Goal: Task Accomplishment & Management: Use online tool/utility

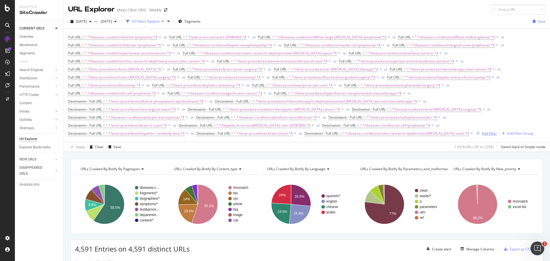
click at [482, 133] on div "Add Filter" at bounding box center [489, 133] width 15 height 5
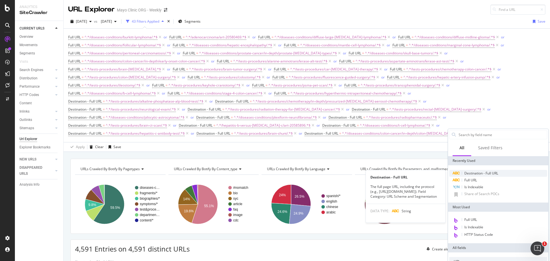
click at [471, 173] on span "Destination - Full URL" at bounding box center [481, 173] width 34 height 5
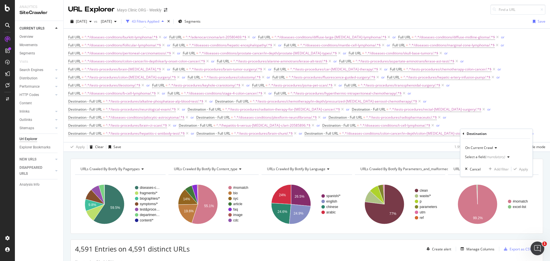
click at [472, 158] on div "Select a field (mandatory)" at bounding box center [485, 156] width 40 height 3
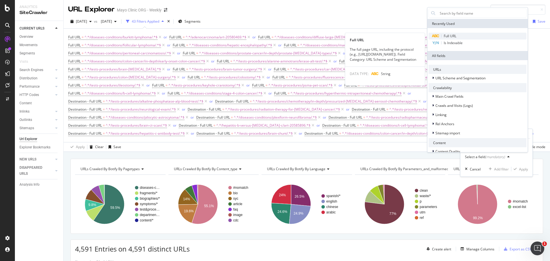
click at [450, 38] on span "Full URL" at bounding box center [449, 35] width 13 height 5
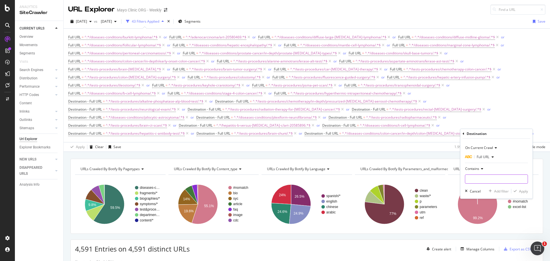
click at [473, 177] on input "text" at bounding box center [496, 178] width 62 height 9
paste input "/diseases-conditions/hepatocellular-carcinoma/"
drag, startPoint x: 501, startPoint y: 182, endPoint x: 451, endPoint y: 181, distance: 49.8
click at [451, 181] on body "Analytics SiteCrawler CURRENT URLS Overview Movements Segments Visits Search En…" at bounding box center [275, 130] width 550 height 261
click at [479, 179] on input "/diseases-conditions/hepatocellular-carcinoma/" at bounding box center [492, 178] width 54 height 9
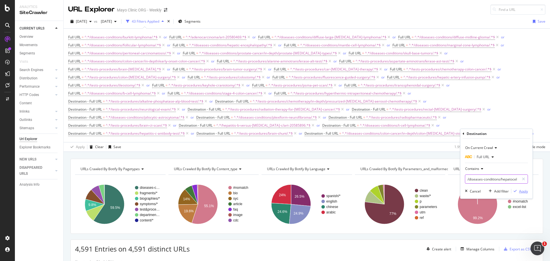
type input "/diseases-conditions/hepatocellular-carcinoma/"
click at [519, 191] on div "Apply" at bounding box center [523, 191] width 9 height 5
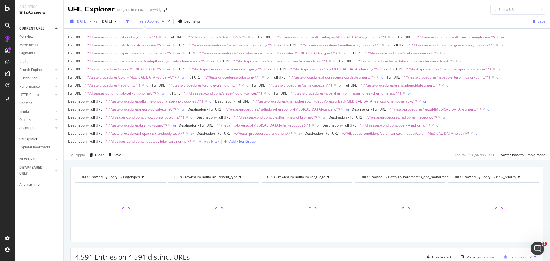
click at [87, 23] on span "[DATE]" at bounding box center [81, 21] width 11 height 5
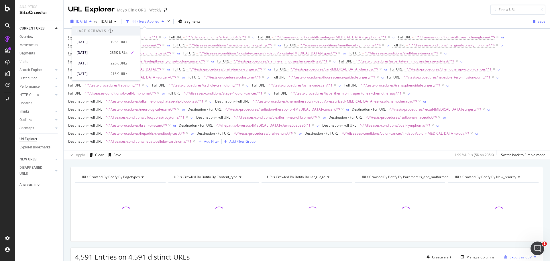
click at [87, 23] on span "[DATE]" at bounding box center [81, 21] width 11 height 5
